Goal: Task Accomplishment & Management: Use online tool/utility

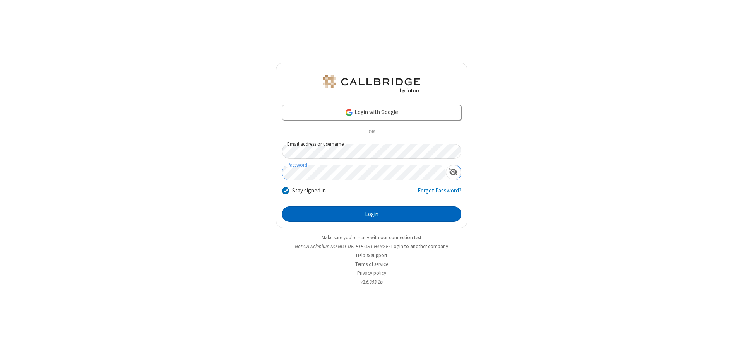
click at [371, 214] on button "Login" at bounding box center [371, 214] width 179 height 15
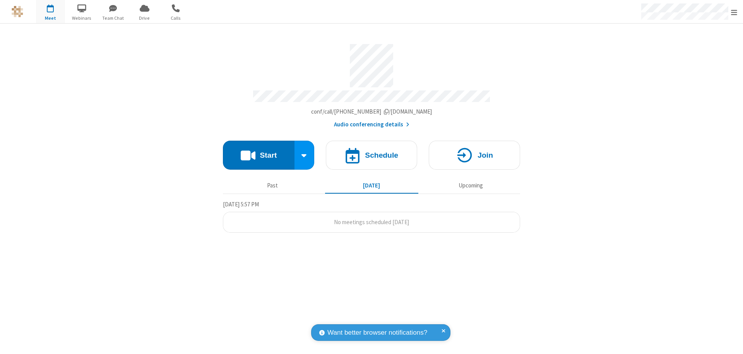
click at [258, 152] on button "Start" at bounding box center [259, 155] width 72 height 29
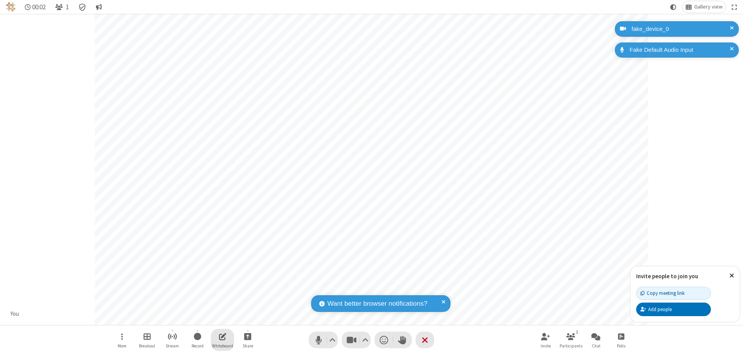
click at [222, 337] on span "Open shared whiteboard" at bounding box center [222, 337] width 7 height 10
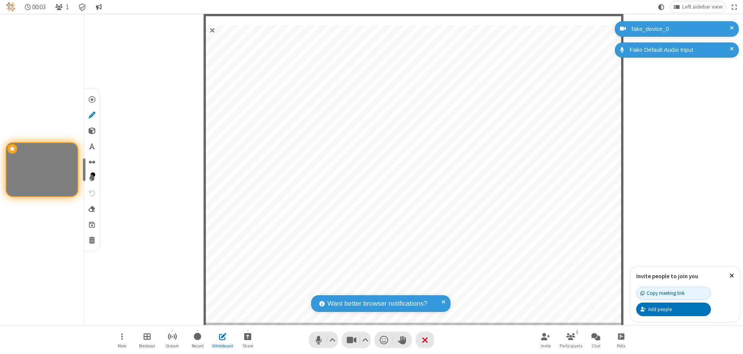
click at [91, 224] on span "Save" at bounding box center [92, 225] width 6 height 8
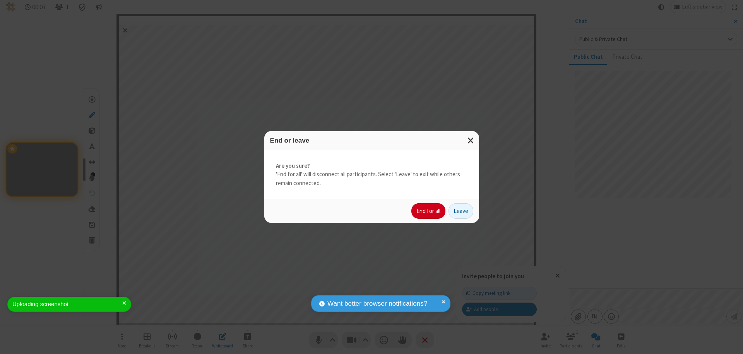
click at [429, 211] on button "End for all" at bounding box center [428, 210] width 34 height 15
